Goal: Find specific page/section: Find specific page/section

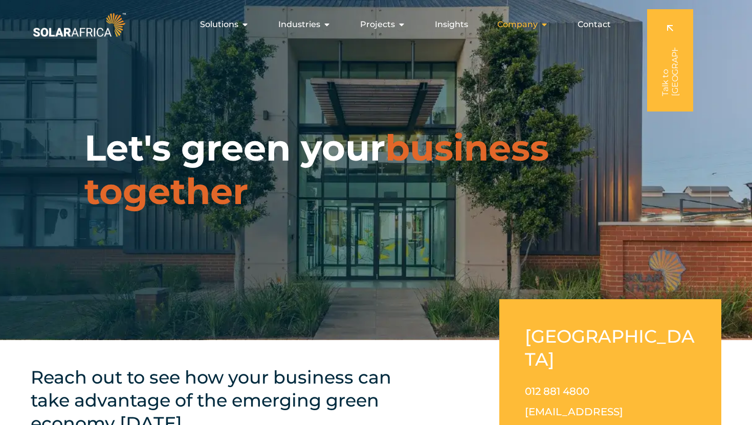
click at [524, 26] on span "Company" at bounding box center [517, 24] width 40 height 12
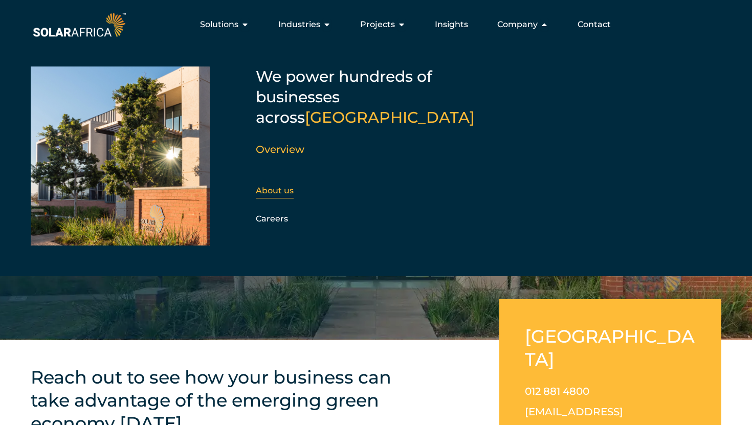
click at [286, 186] on link "About us" at bounding box center [275, 191] width 38 height 10
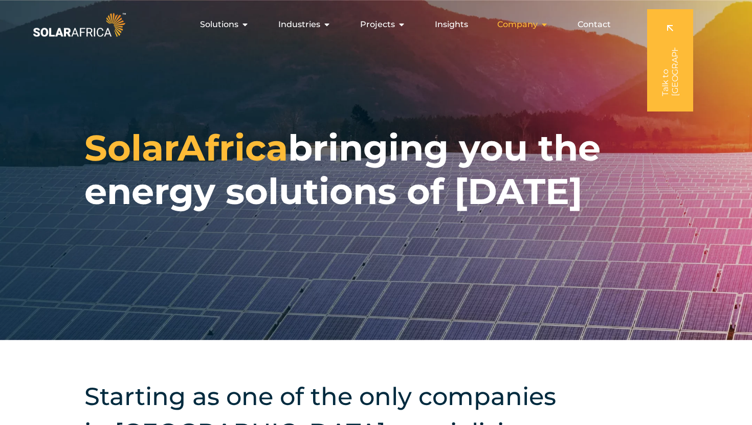
click at [530, 25] on span "Company" at bounding box center [517, 24] width 40 height 12
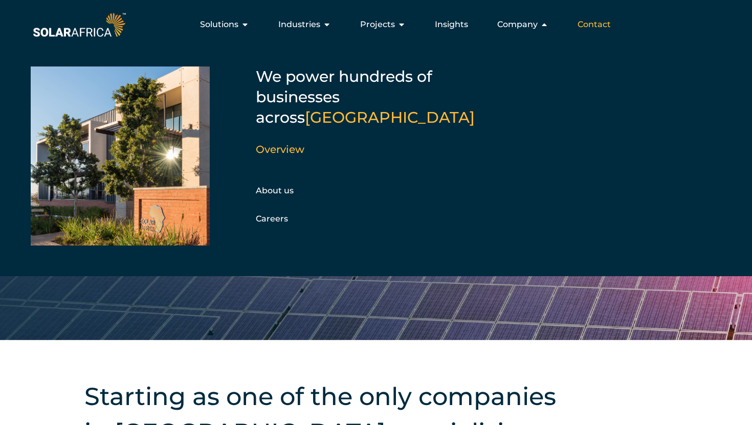
click at [591, 26] on span "Contact" at bounding box center [593, 24] width 33 height 12
